Goal: Task Accomplishment & Management: Use online tool/utility

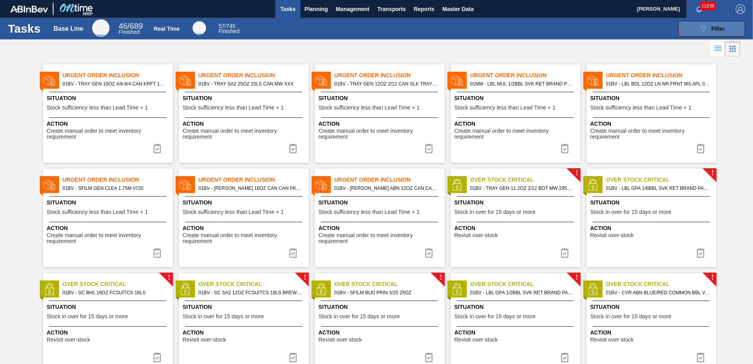
click at [700, 22] on button "089F7B8B-B2A5-4AFE-B5C0-19BA573D28AC Filter" at bounding box center [711, 29] width 67 height 16
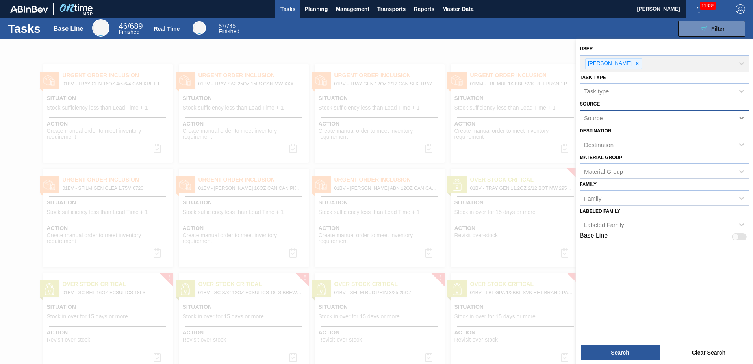
click at [741, 115] on icon at bounding box center [742, 118] width 8 height 8
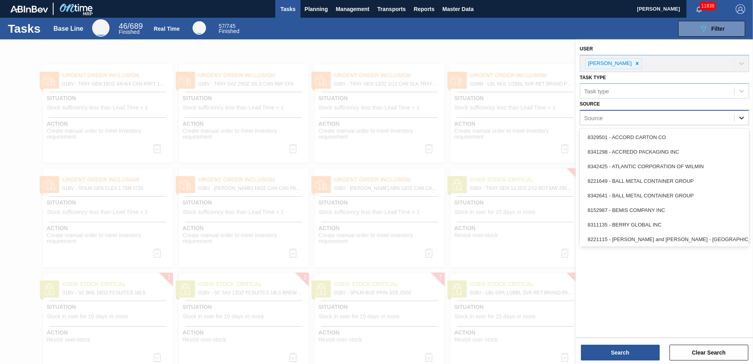
click at [742, 116] on icon at bounding box center [742, 118] width 8 height 8
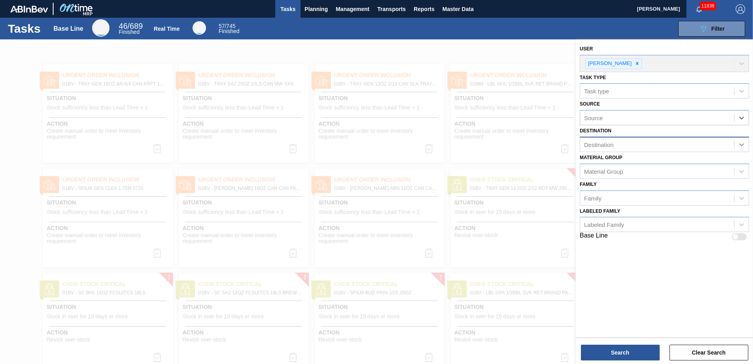
click at [743, 144] on icon at bounding box center [741, 144] width 5 height 3
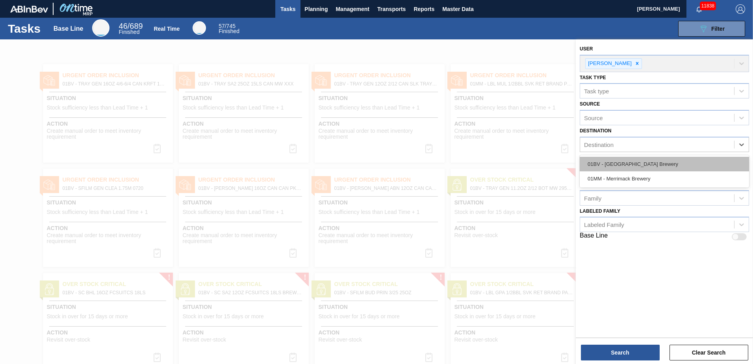
click at [642, 164] on div "01BV - [GEOGRAPHIC_DATA] Brewery" at bounding box center [664, 164] width 169 height 15
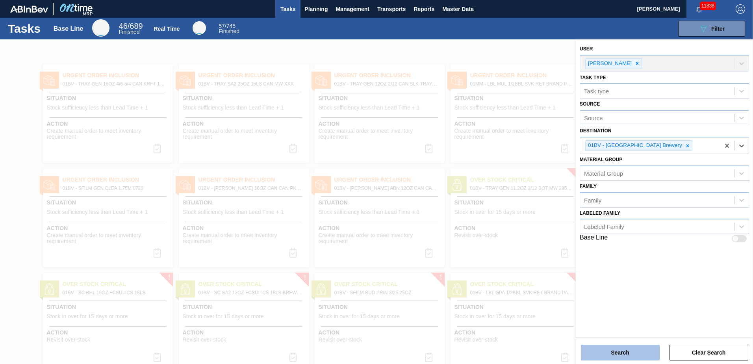
click at [619, 350] on button "Search" at bounding box center [620, 353] width 79 height 16
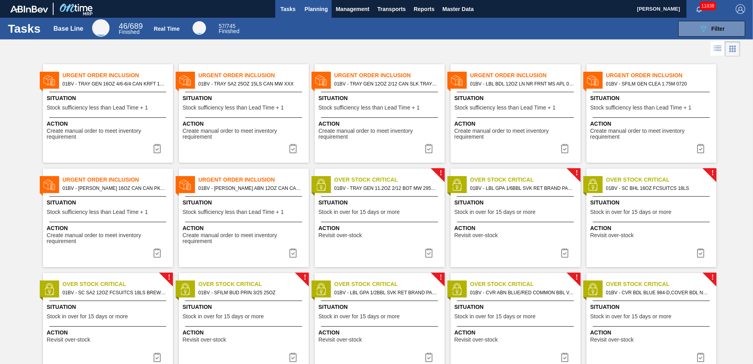
click at [323, 9] on span "Planning" at bounding box center [315, 8] width 23 height 9
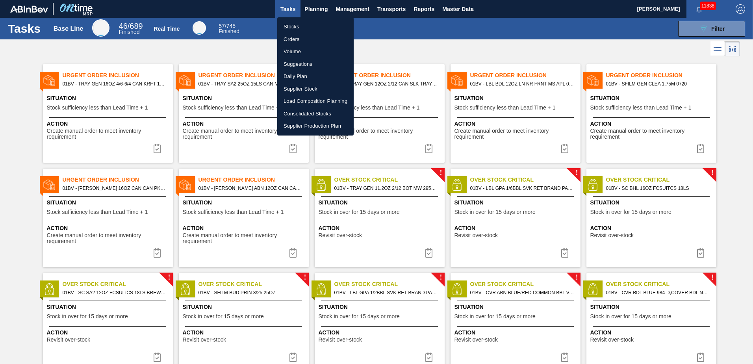
click at [306, 64] on li "Suggestions" at bounding box center [315, 64] width 76 height 13
checkbox input "true"
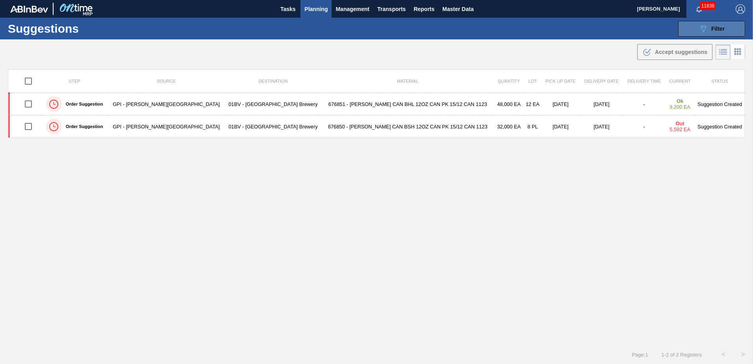
click at [693, 26] on button "089F7B8B-B2A5-4AFE-B5C0-19BA573D28AC Filter" at bounding box center [711, 29] width 67 height 16
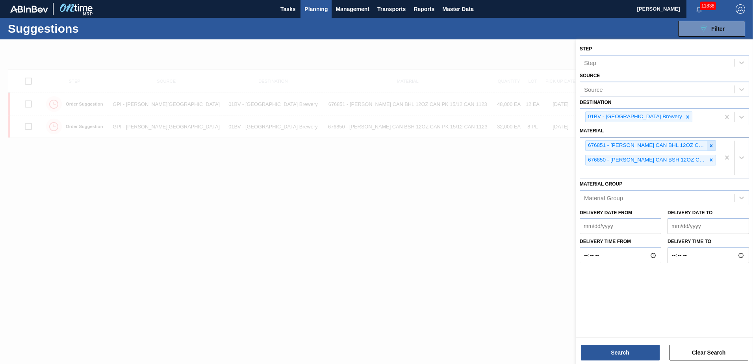
click at [712, 147] on icon at bounding box center [712, 146] width 6 height 6
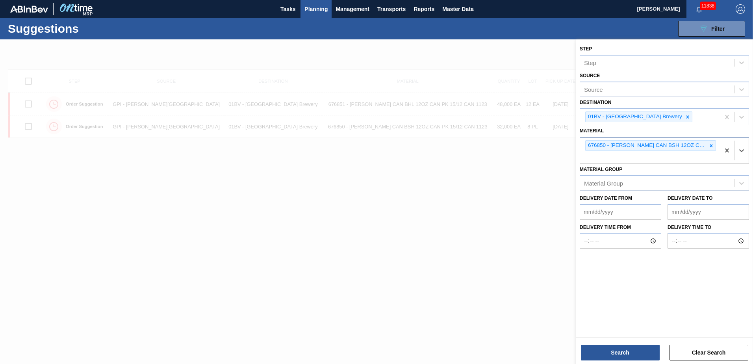
click at [712, 147] on icon at bounding box center [712, 146] width 6 height 6
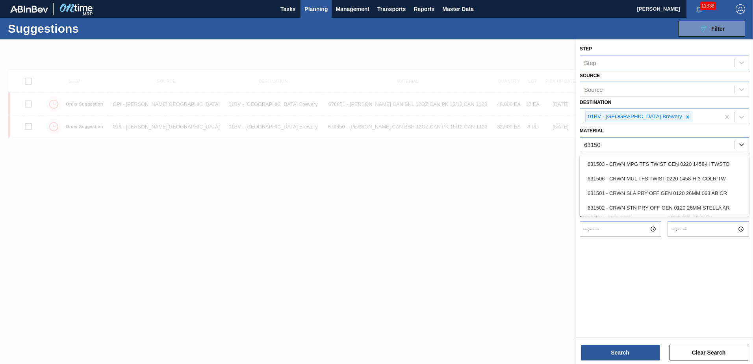
type input "631506"
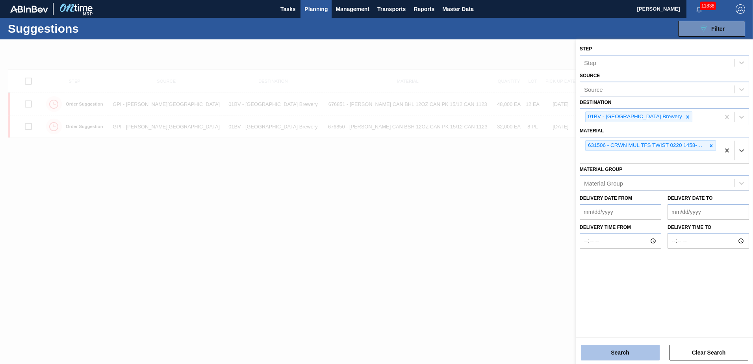
click at [625, 354] on button "Search" at bounding box center [620, 353] width 79 height 16
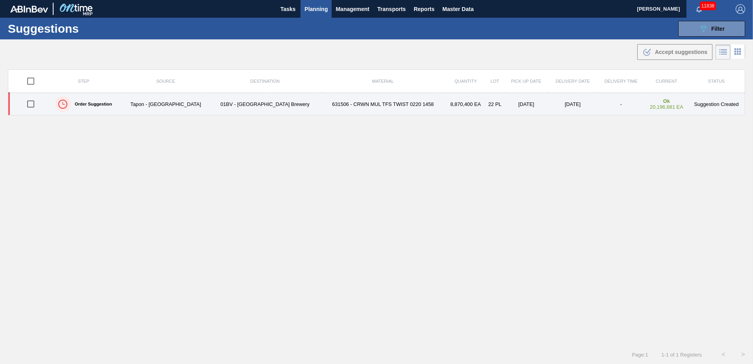
click at [30, 105] on input "checkbox" at bounding box center [30, 104] width 17 height 17
checkbox input "true"
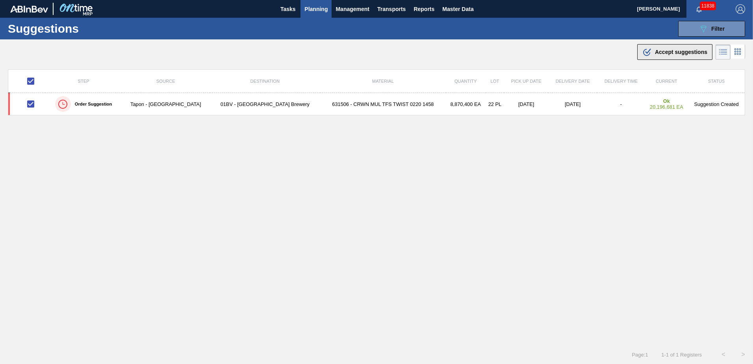
click at [672, 52] on span "Accept suggestions" at bounding box center [681, 52] width 52 height 6
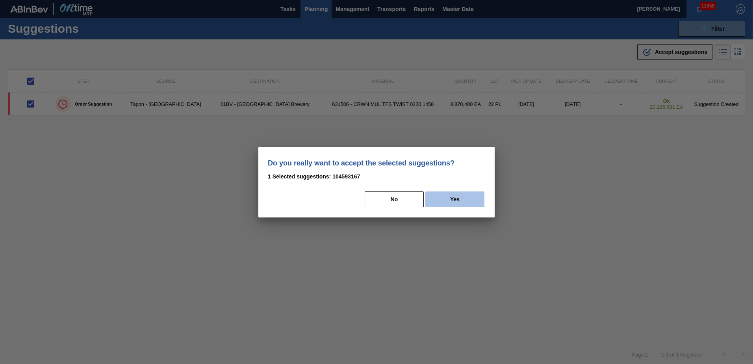
click at [448, 200] on button "Yes" at bounding box center [454, 199] width 59 height 16
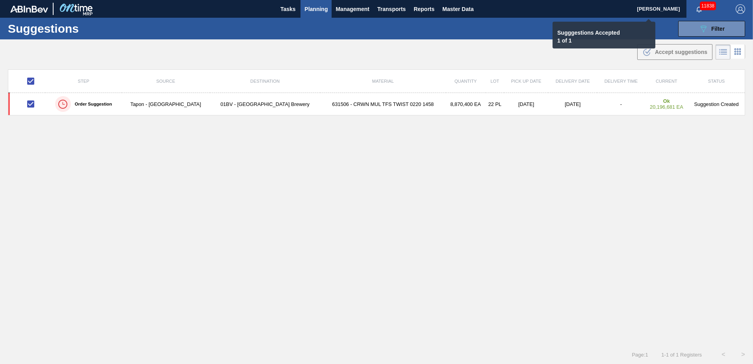
checkbox input "false"
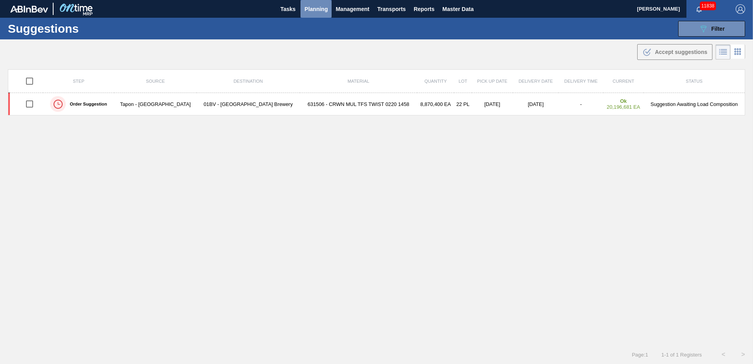
click at [316, 8] on span "Planning" at bounding box center [315, 8] width 23 height 9
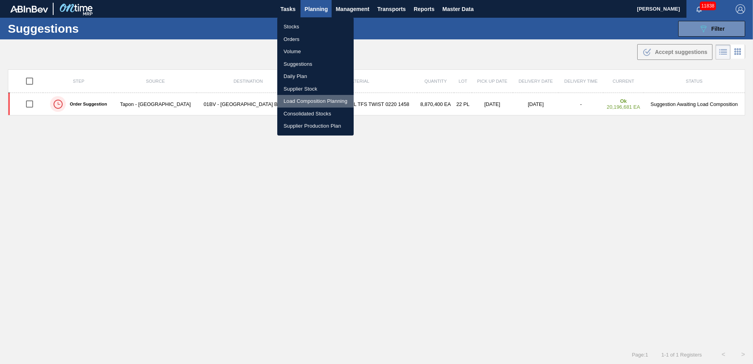
click at [301, 100] on li "Load Composition Planning" at bounding box center [315, 101] width 76 height 13
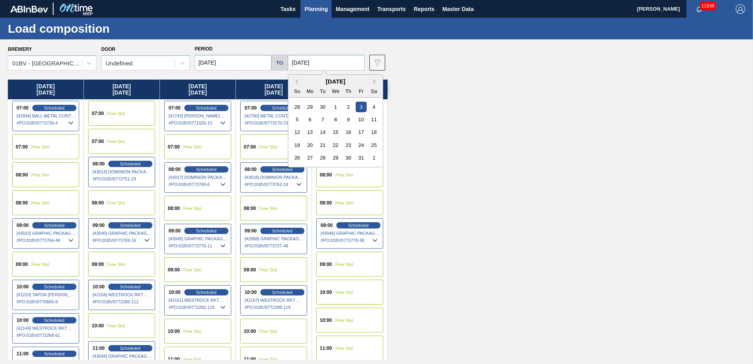
click at [334, 62] on input "[DATE]" at bounding box center [326, 63] width 77 height 16
click at [374, 157] on div "1" at bounding box center [374, 157] width 11 height 11
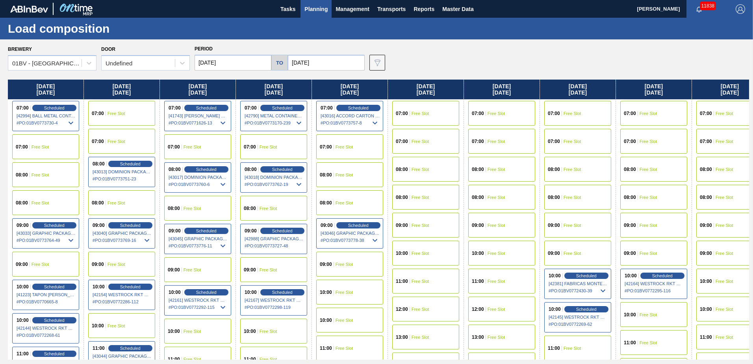
click at [325, 62] on input "[DATE]" at bounding box center [326, 63] width 77 height 16
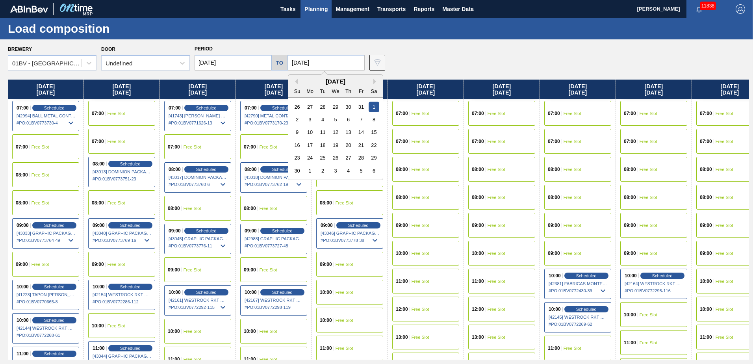
click at [371, 82] on div "[DATE]" at bounding box center [335, 81] width 95 height 7
click at [360, 118] on div "7" at bounding box center [361, 119] width 11 height 11
type input "[DATE]"
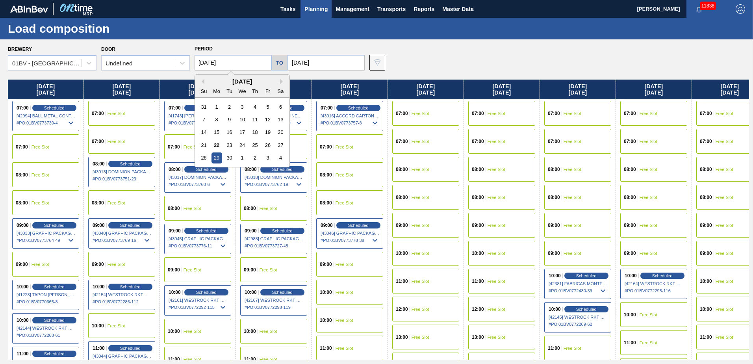
click at [238, 61] on input "[DATE]" at bounding box center [233, 63] width 77 height 16
click at [280, 82] on button "Next Month" at bounding box center [283, 82] width 6 height 6
click at [217, 119] on div "3" at bounding box center [217, 119] width 11 height 11
type input "[DATE]"
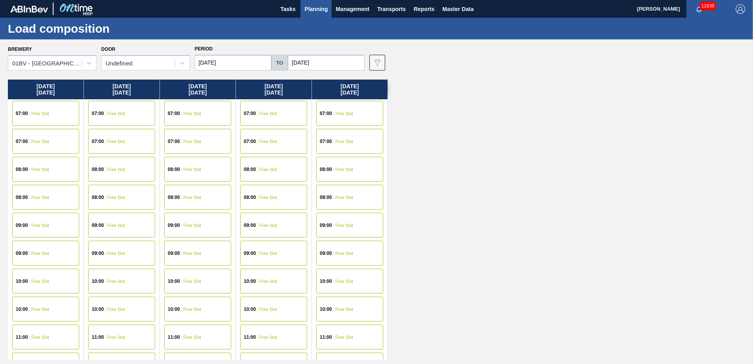
click at [33, 280] on span "Free Slot" at bounding box center [41, 281] width 18 height 5
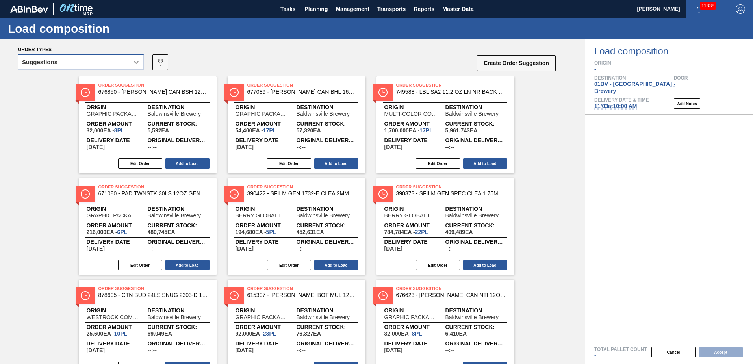
click at [137, 63] on icon at bounding box center [136, 62] width 5 height 3
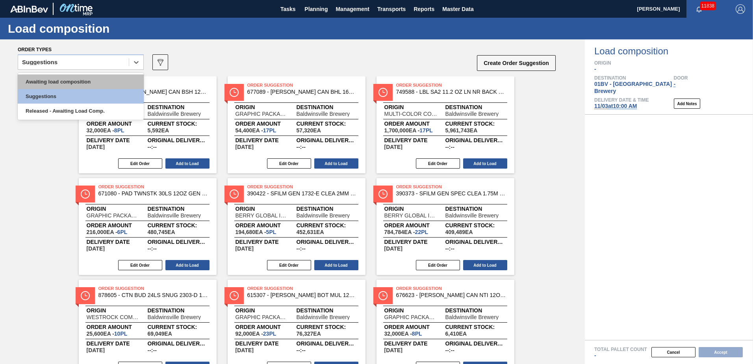
click at [74, 86] on div "Awaiting load composition" at bounding box center [81, 81] width 126 height 15
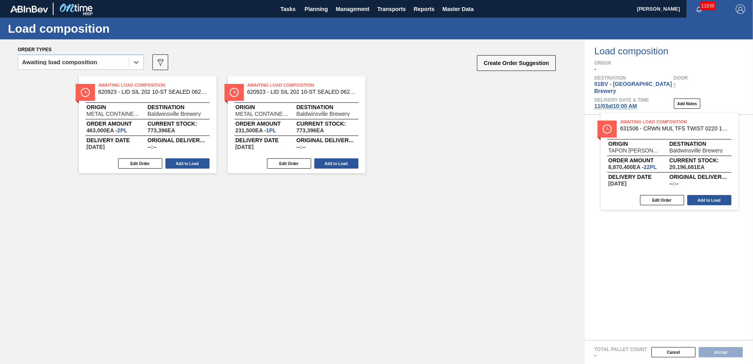
drag, startPoint x: 145, startPoint y: 89, endPoint x: 674, endPoint y: 126, distance: 530.7
click at [674, 126] on div "Order types option Awaiting load composition, selected. Select is focused ,type…" at bounding box center [376, 201] width 753 height 325
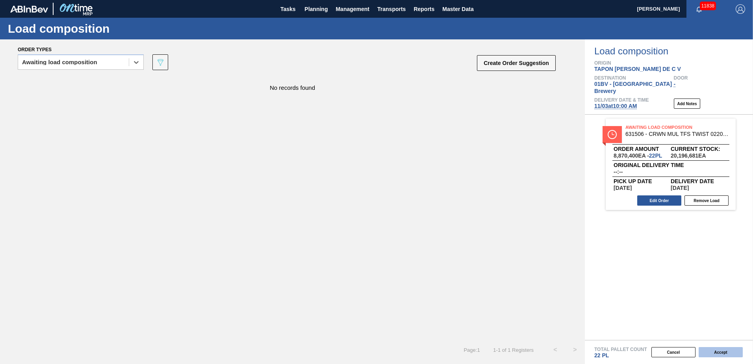
click at [715, 353] on button "Accept" at bounding box center [721, 352] width 44 height 10
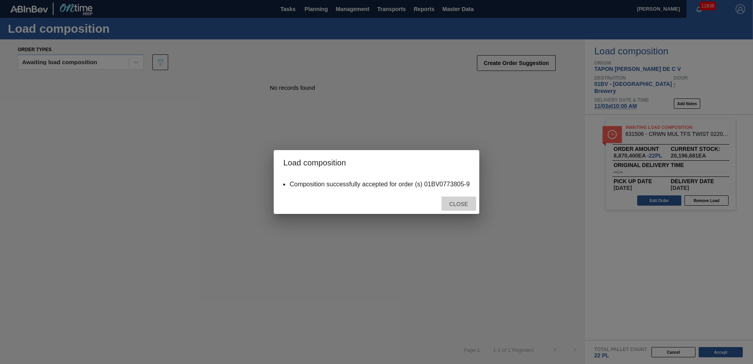
click at [457, 205] on span "Close" at bounding box center [458, 204] width 31 height 6
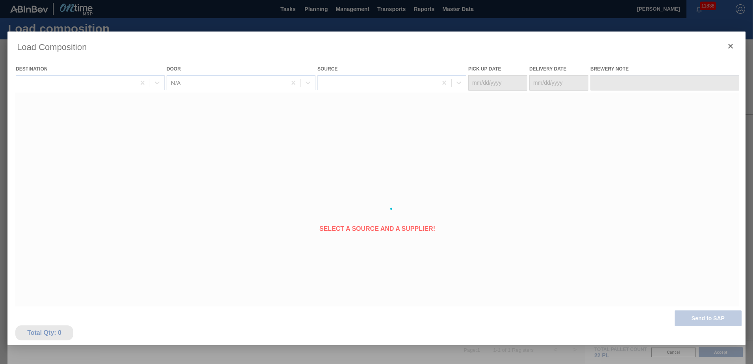
type Date "[DATE]"
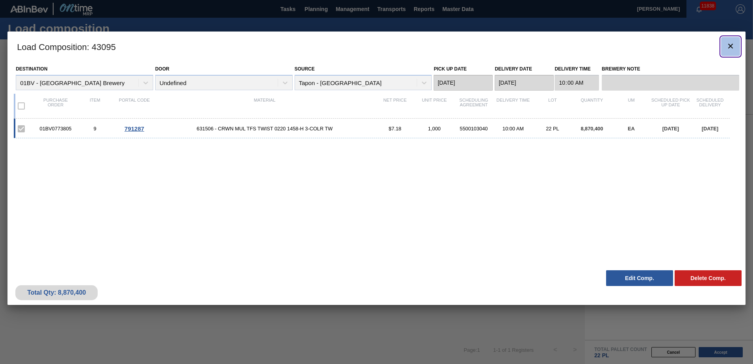
click at [730, 45] on icon "botão de ícone" at bounding box center [730, 46] width 5 height 5
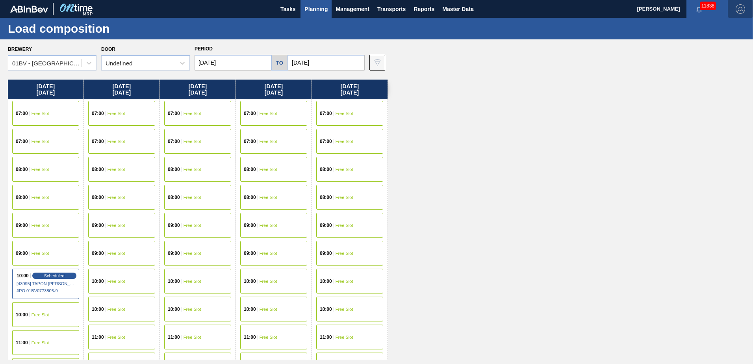
click at [738, 7] on img "button" at bounding box center [740, 8] width 9 height 9
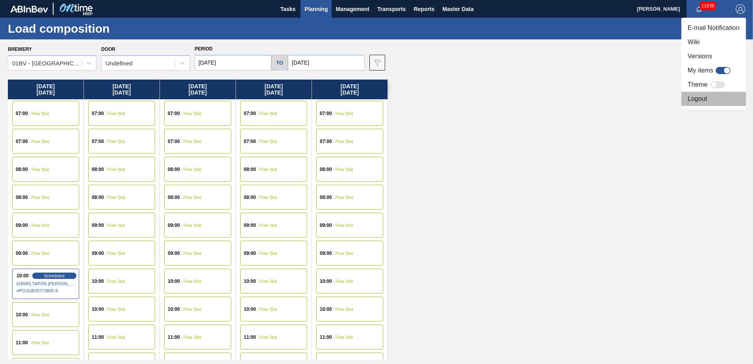
click at [699, 99] on li "Logout" at bounding box center [713, 99] width 65 height 14
